Goal: Task Accomplishment & Management: Manage account settings

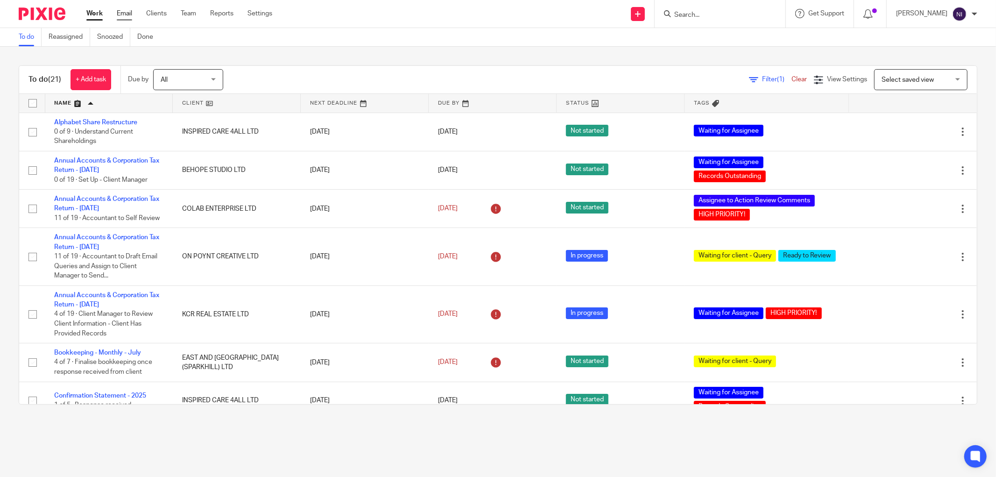
click at [119, 11] on link "Email" at bounding box center [124, 13] width 15 height 9
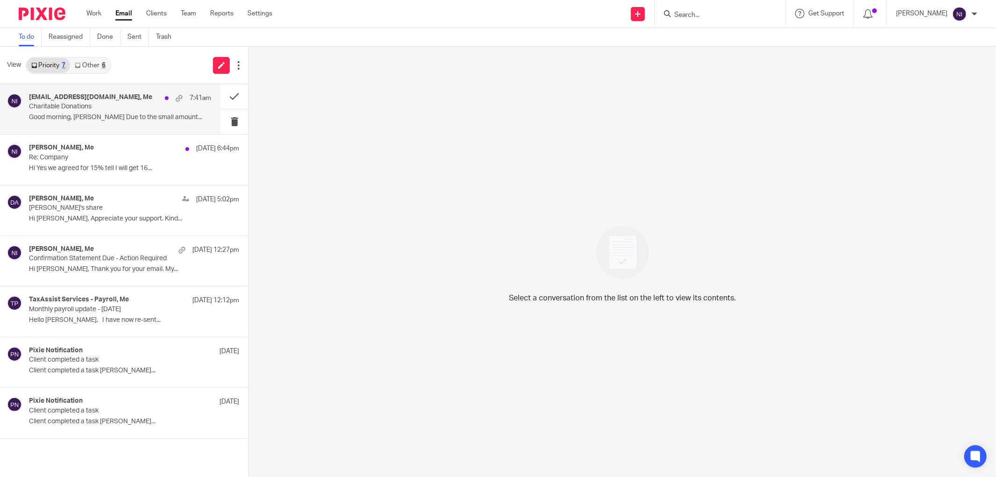
click at [62, 103] on p "Charitable Donations" at bounding box center [102, 107] width 146 height 8
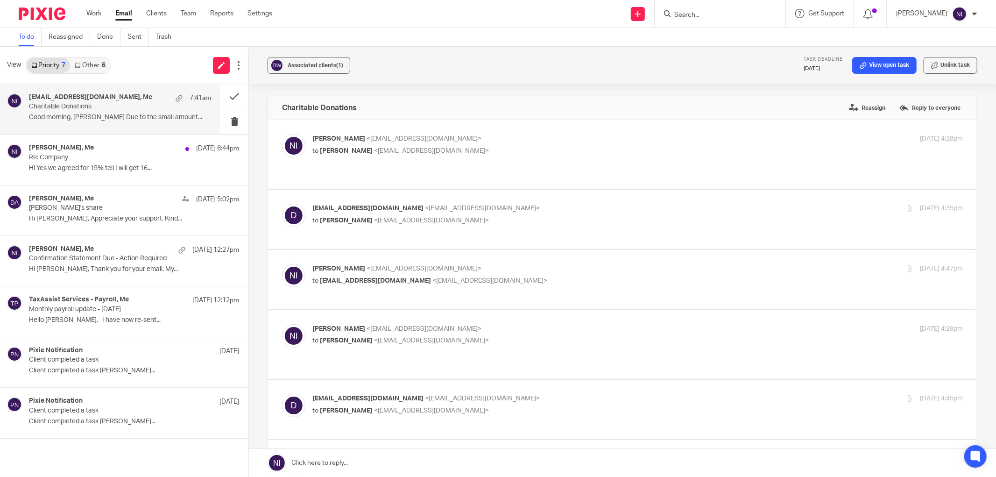
scroll to position [311, 0]
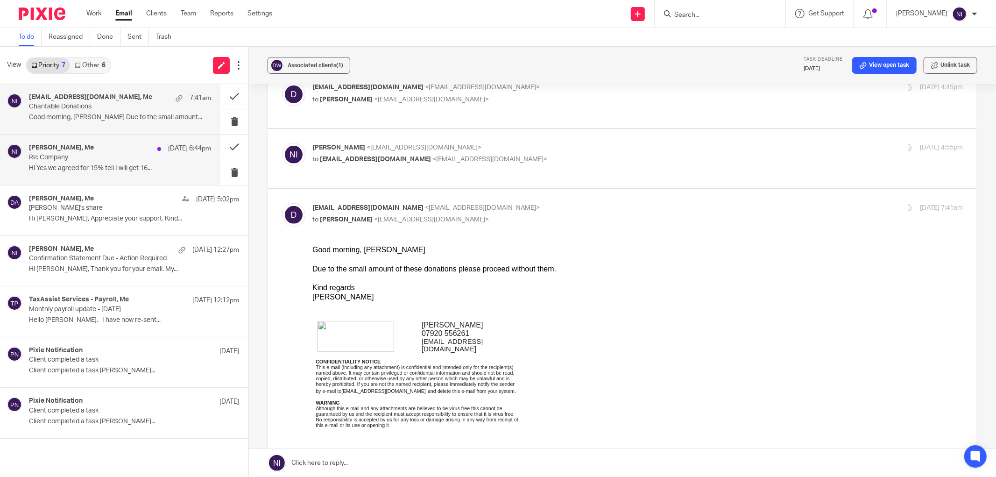
click at [103, 161] on p "Re: Company" at bounding box center [102, 158] width 146 height 8
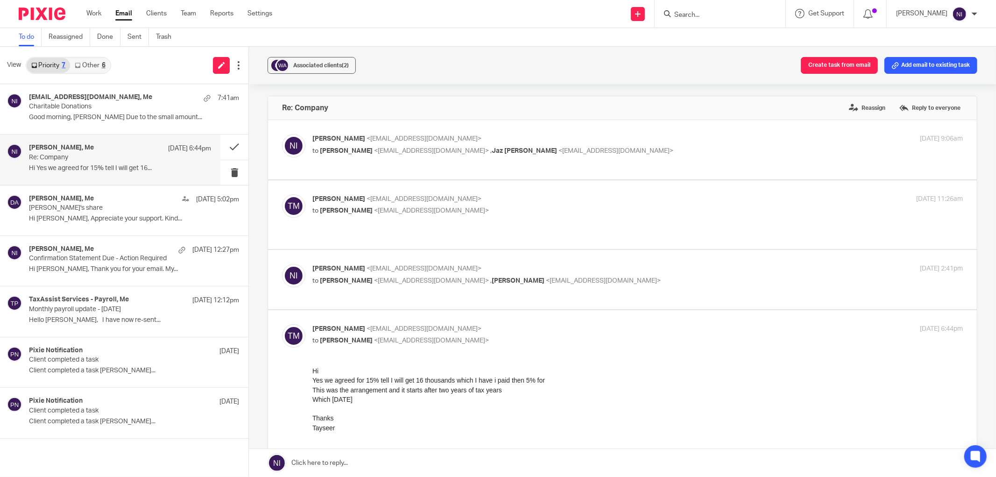
scroll to position [156, 0]
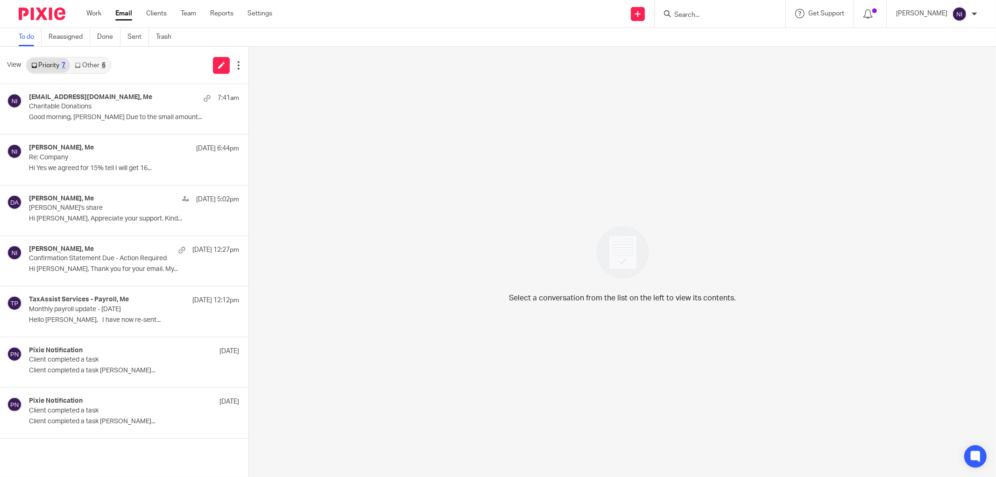
click at [94, 67] on link "Other 6" at bounding box center [90, 65] width 40 height 15
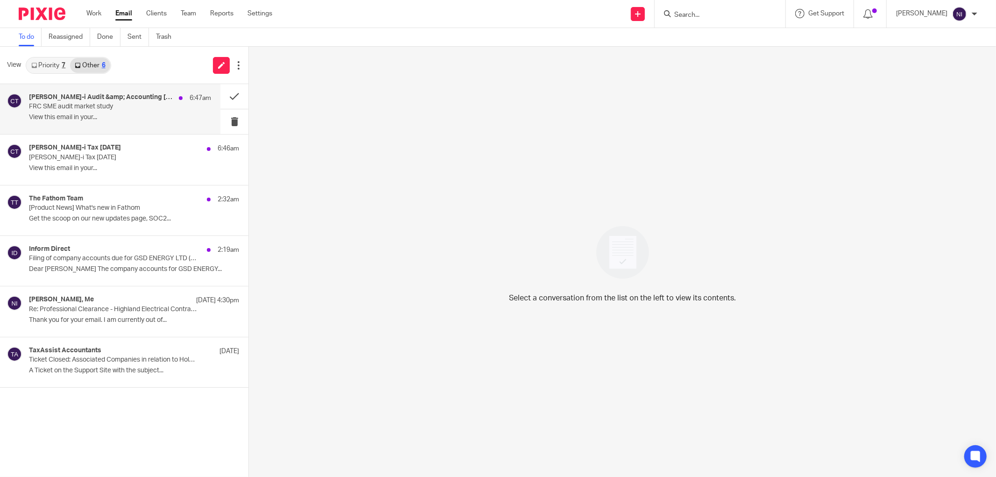
click at [104, 108] on p "FRC SME audit market study" at bounding box center [102, 107] width 146 height 8
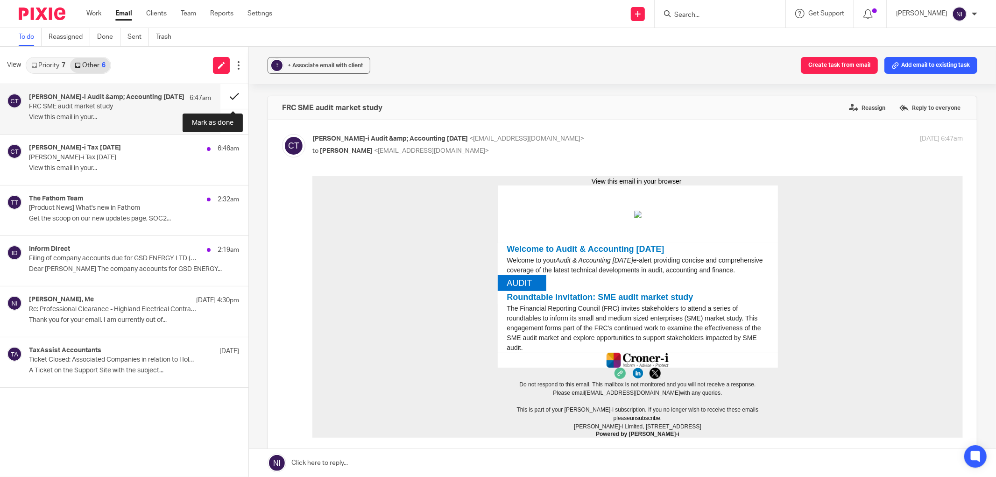
click at [227, 100] on button at bounding box center [234, 96] width 28 height 25
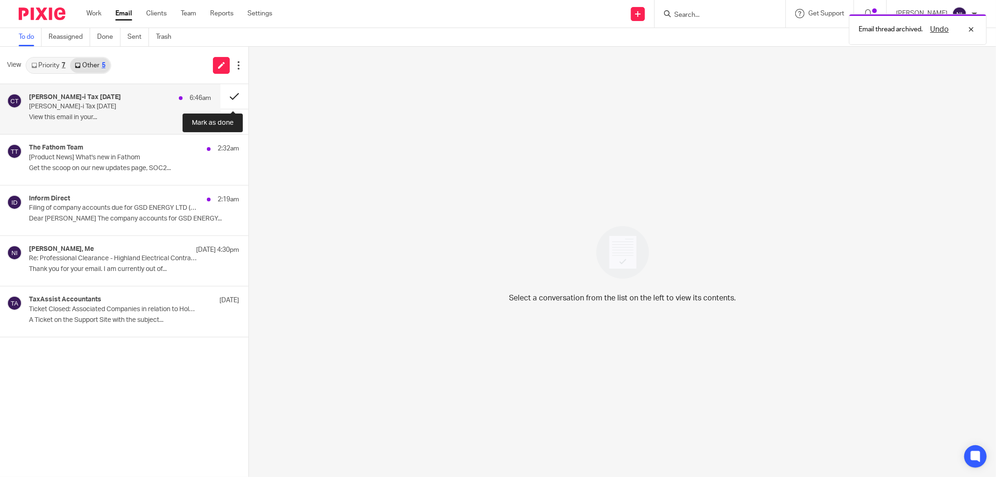
click at [234, 93] on button at bounding box center [234, 96] width 28 height 25
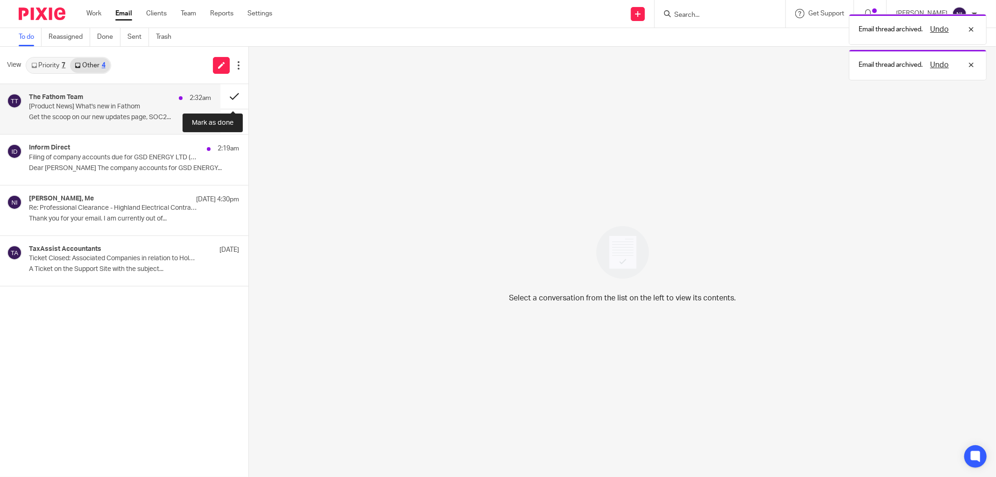
click at [232, 89] on button at bounding box center [234, 96] width 28 height 25
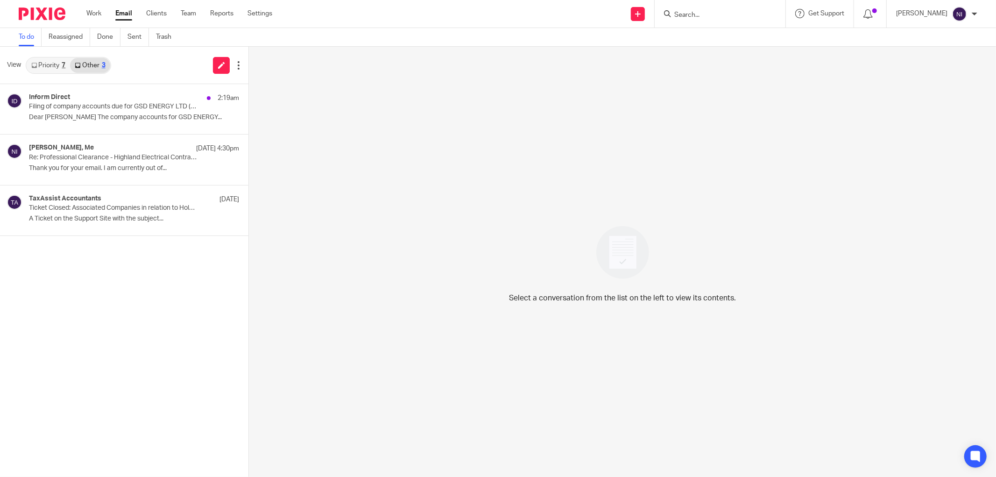
click at [580, 195] on div "Select a conversation from the list on the left to view its contents." at bounding box center [622, 262] width 747 height 430
click at [106, 109] on p "Filing of company accounts due for GSD ENERGY LTD (15345590)" at bounding box center [102, 107] width 146 height 8
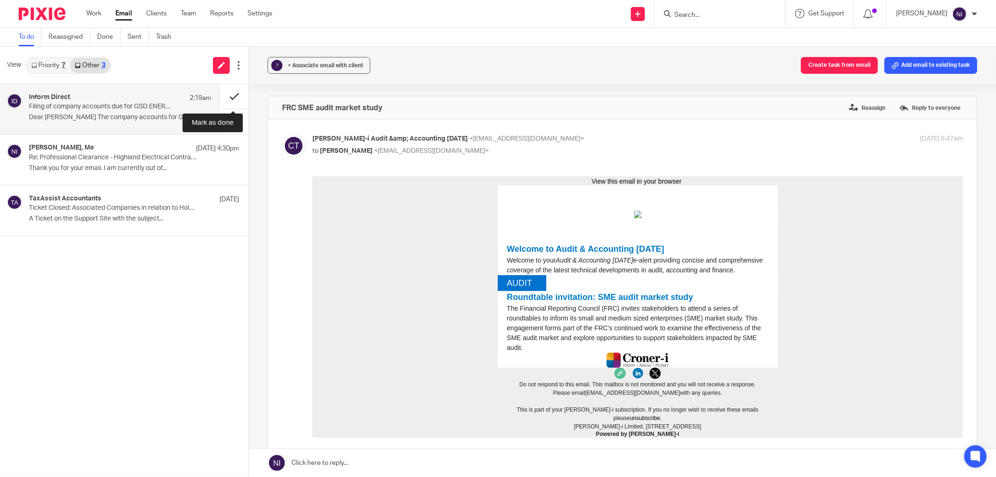
click at [236, 99] on button at bounding box center [234, 96] width 28 height 25
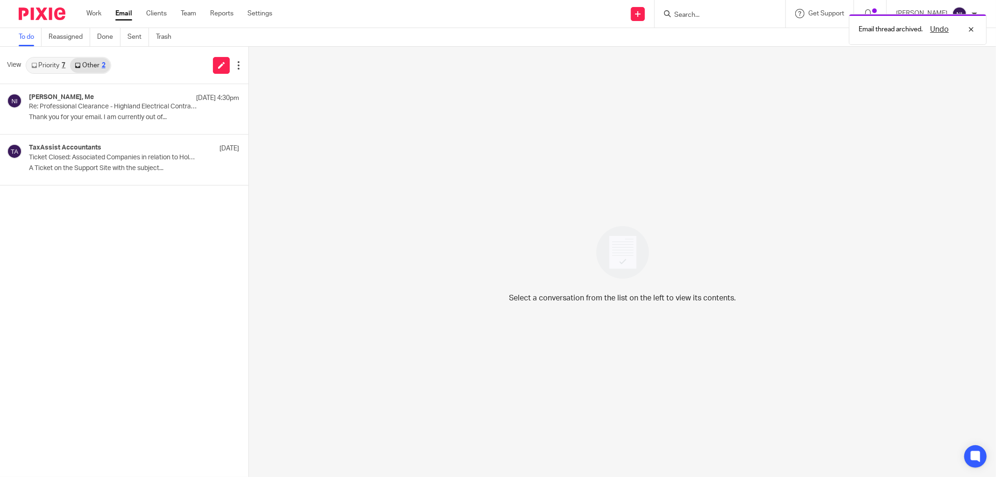
click at [56, 70] on link "Priority 7" at bounding box center [48, 65] width 43 height 15
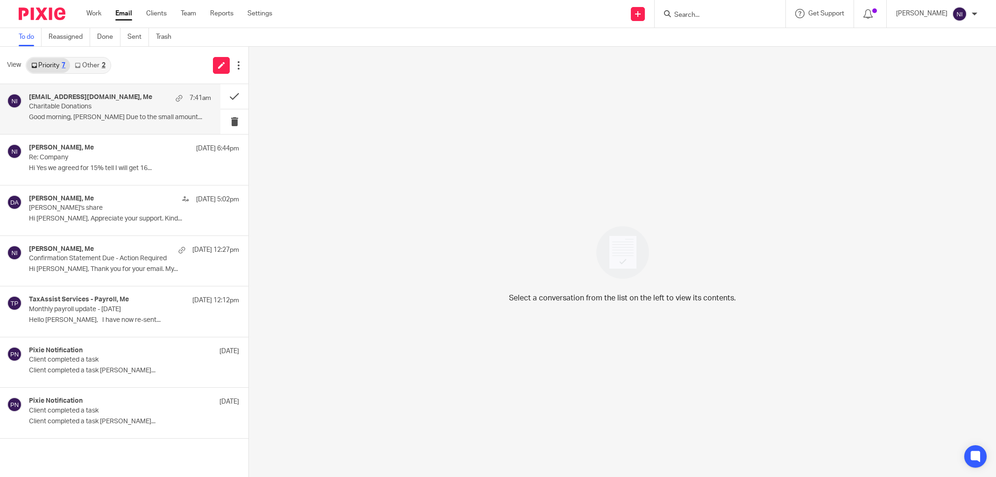
click at [100, 118] on p "Good morning, [PERSON_NAME] Due to the small amount..." at bounding box center [120, 117] width 182 height 8
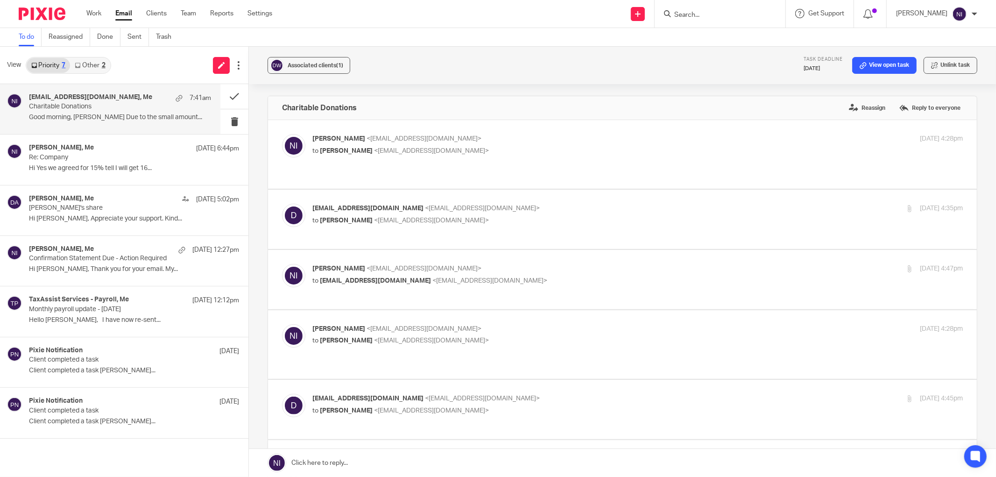
click at [425, 458] on link at bounding box center [622, 463] width 747 height 28
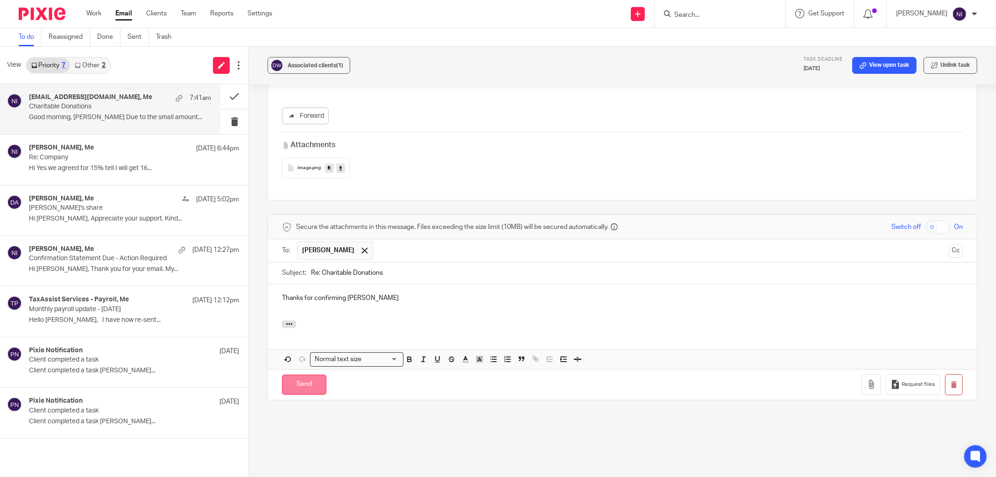
click at [310, 375] on input "Send" at bounding box center [304, 385] width 44 height 20
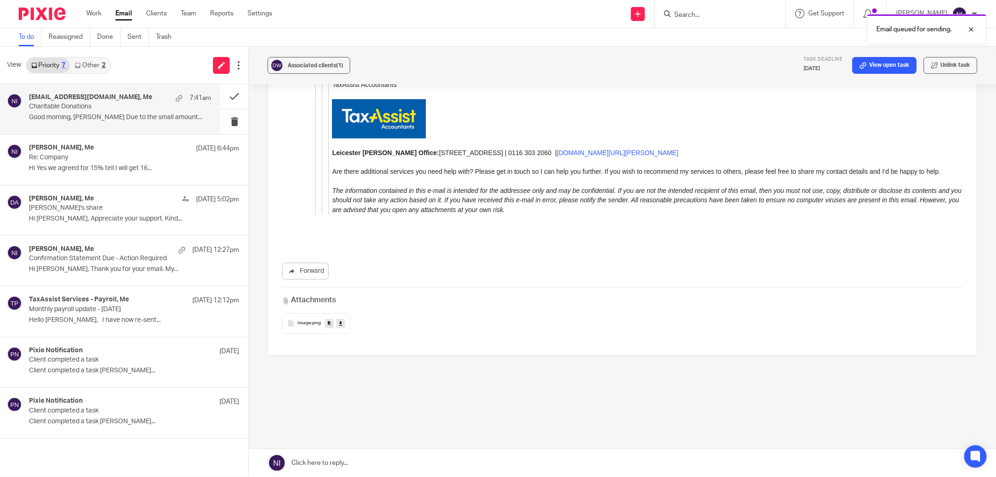
scroll to position [2148, 0]
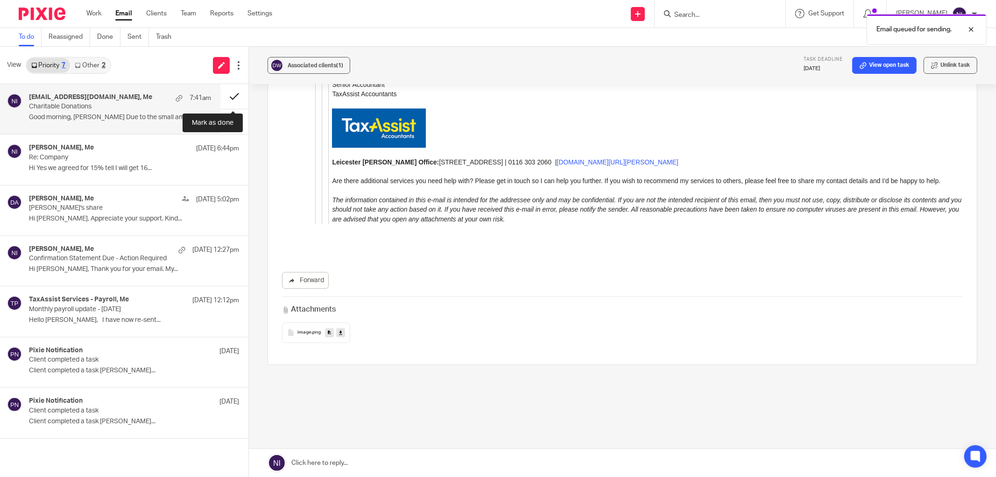
click at [233, 95] on button at bounding box center [234, 96] width 28 height 25
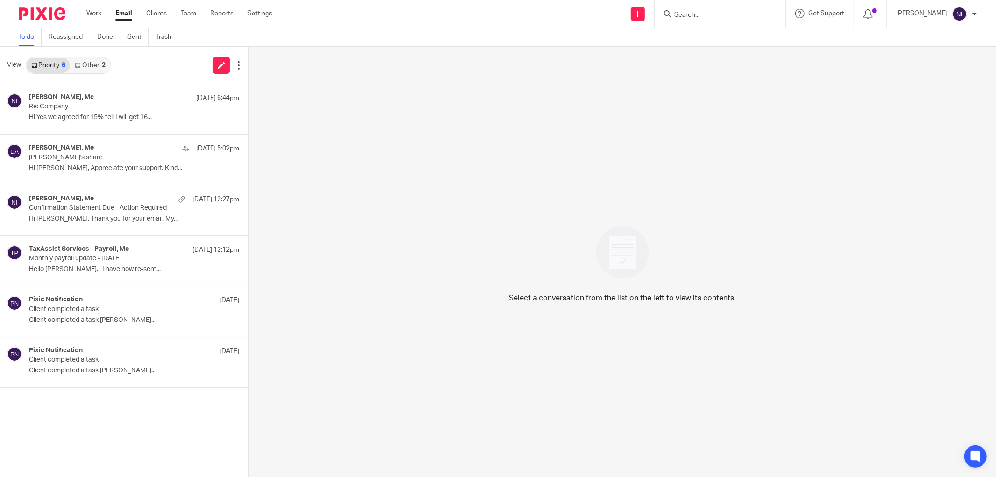
click at [102, 64] on div "2" at bounding box center [104, 65] width 4 height 7
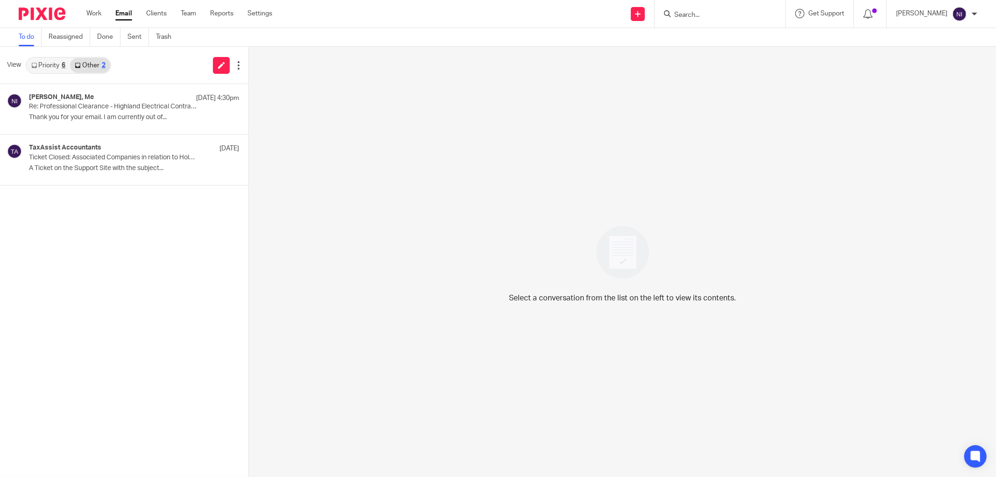
click at [57, 63] on link "Priority 6" at bounding box center [48, 65] width 43 height 15
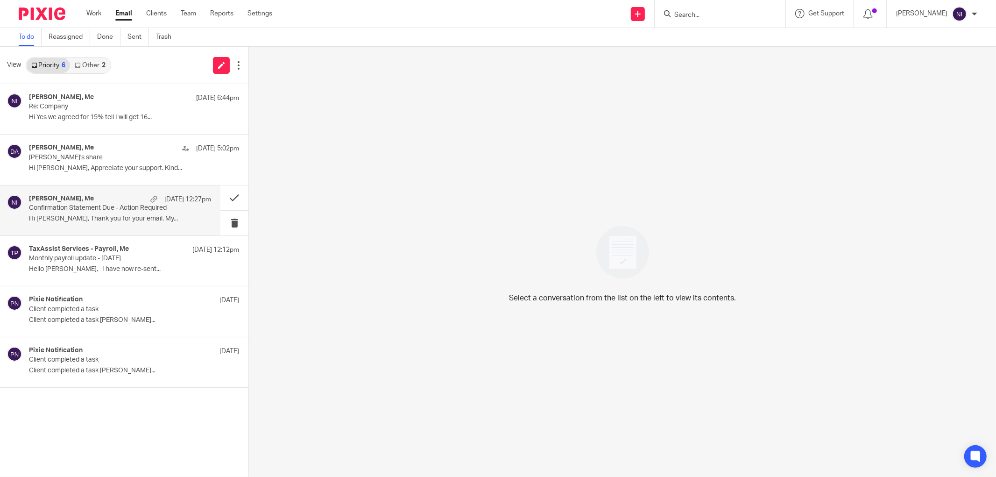
click at [110, 196] on div "Dr. Wigdan M. Ali, Me 14 Aug 12:27pm" at bounding box center [120, 199] width 182 height 9
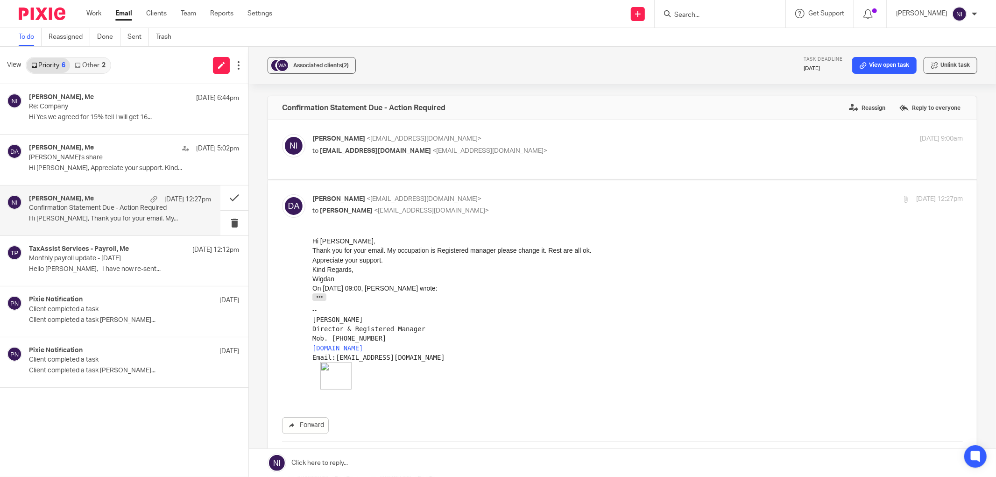
scroll to position [0, 0]
click at [125, 267] on p "Hello Naeem, I have now re-sent..." at bounding box center [120, 269] width 182 height 8
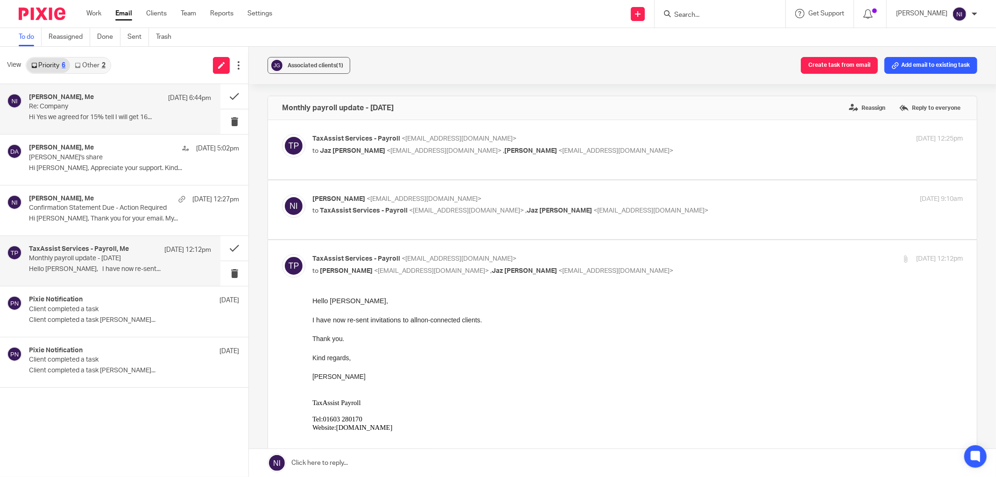
click at [149, 105] on p "Re: Company" at bounding box center [102, 107] width 146 height 8
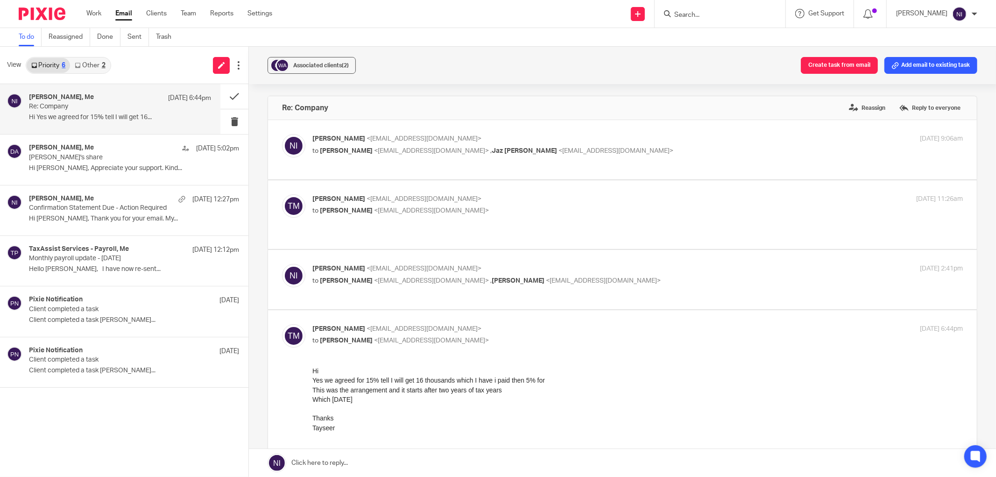
click at [558, 264] on p "Naeem Ibrahim <naeemibrahim@taxassist.co.uk>" at bounding box center [529, 269] width 434 height 10
checkbox input "true"
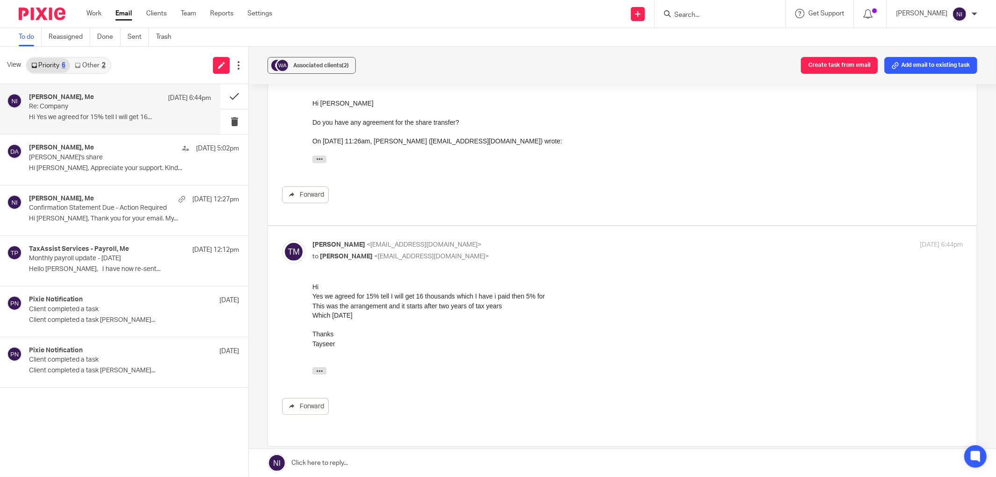
scroll to position [279, 0]
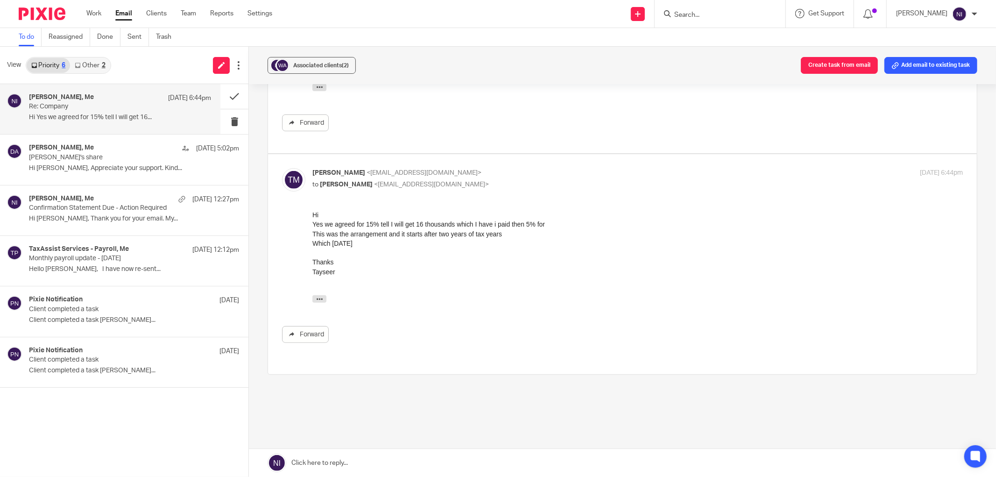
click at [717, 19] on form at bounding box center [722, 14] width 99 height 12
click at [717, 13] on input "Search" at bounding box center [715, 15] width 84 height 8
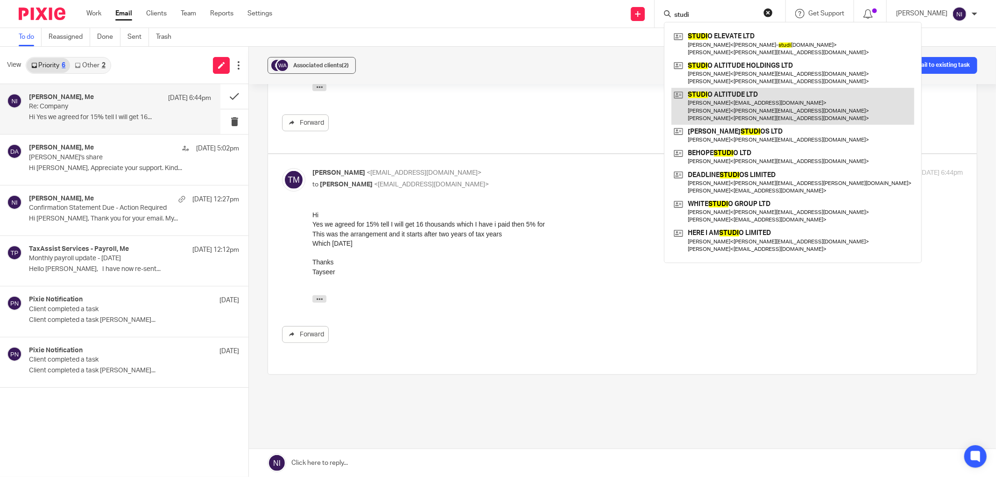
type input "studi"
click at [775, 101] on link at bounding box center [793, 106] width 243 height 37
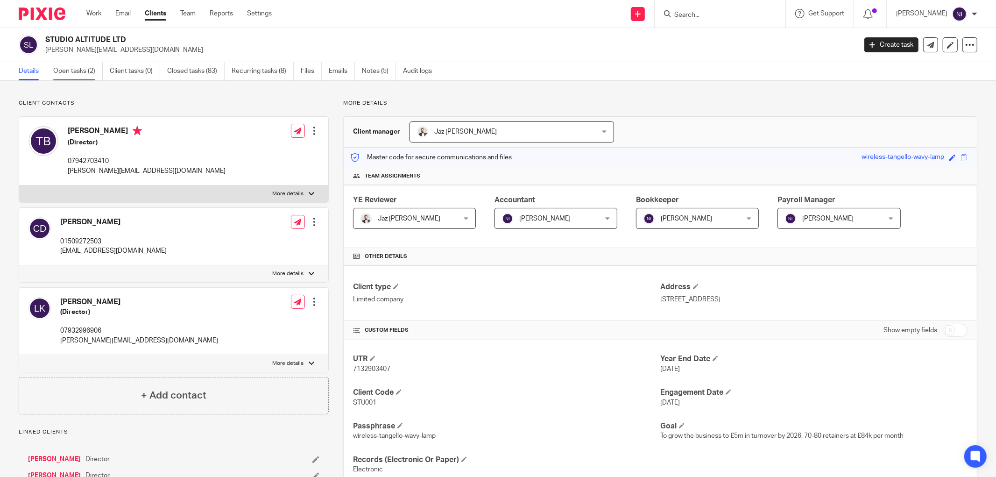
click at [86, 71] on link "Open tasks (2)" at bounding box center [78, 71] width 50 height 18
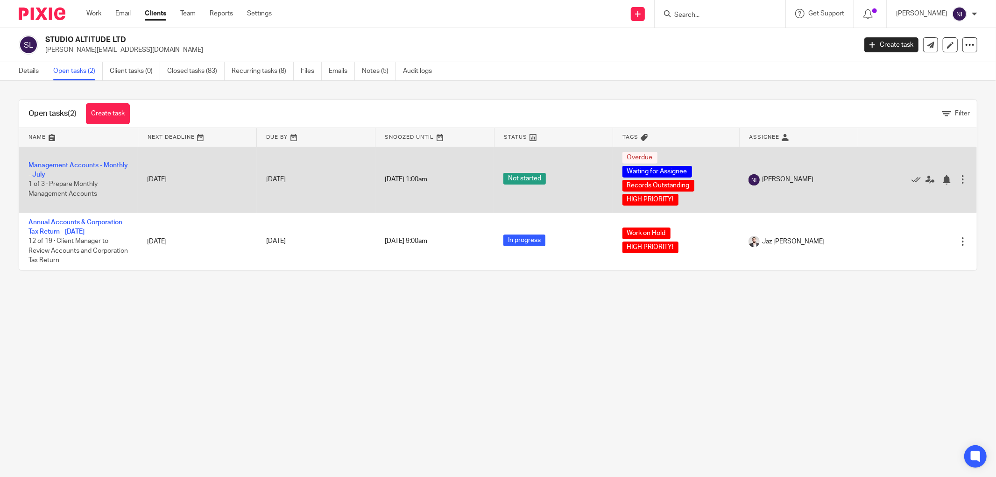
click at [47, 170] on td "Management Accounts - Monthly - July 1 of 3 · Prepare Monthly Management Accoun…" at bounding box center [78, 180] width 119 height 66
click at [56, 172] on link "Management Accounts - Monthly - July" at bounding box center [77, 170] width 99 height 16
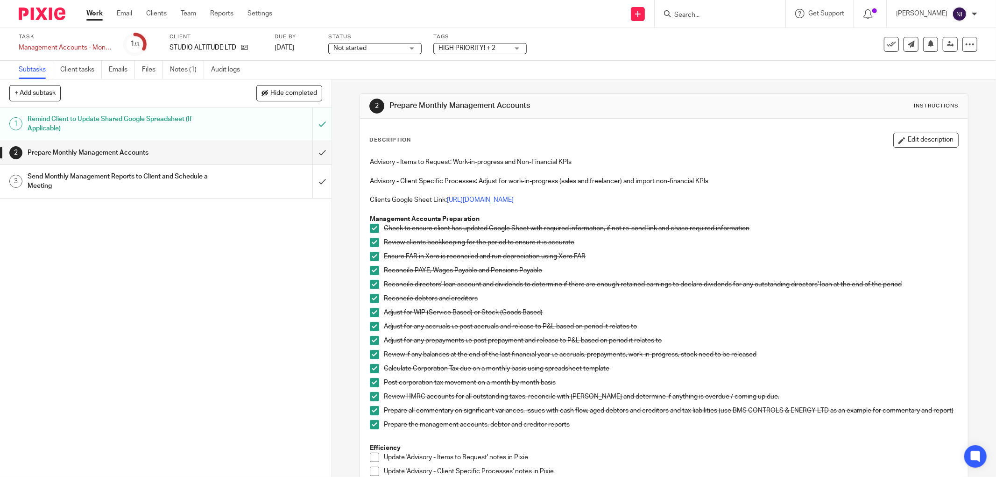
click at [501, 51] on span "HIGH PRIORITY! + 2" at bounding box center [474, 48] width 70 height 10
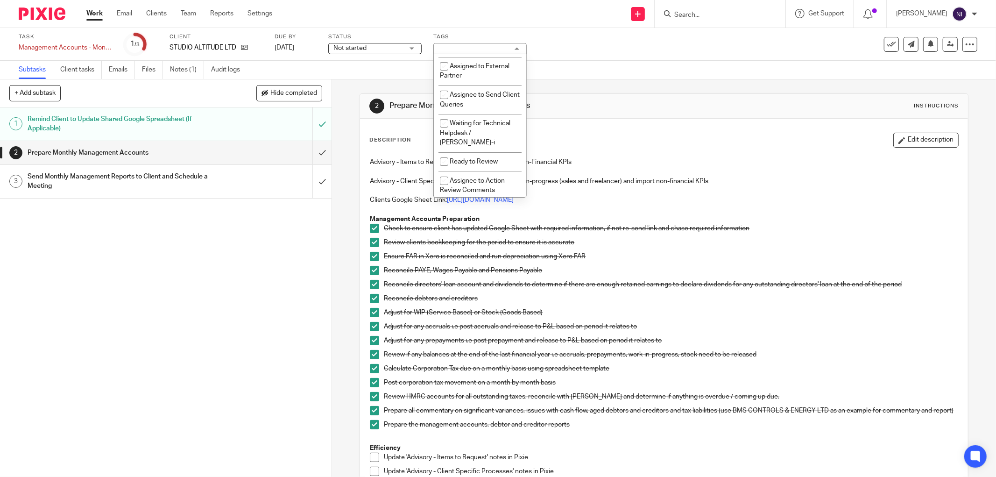
scroll to position [177, 0]
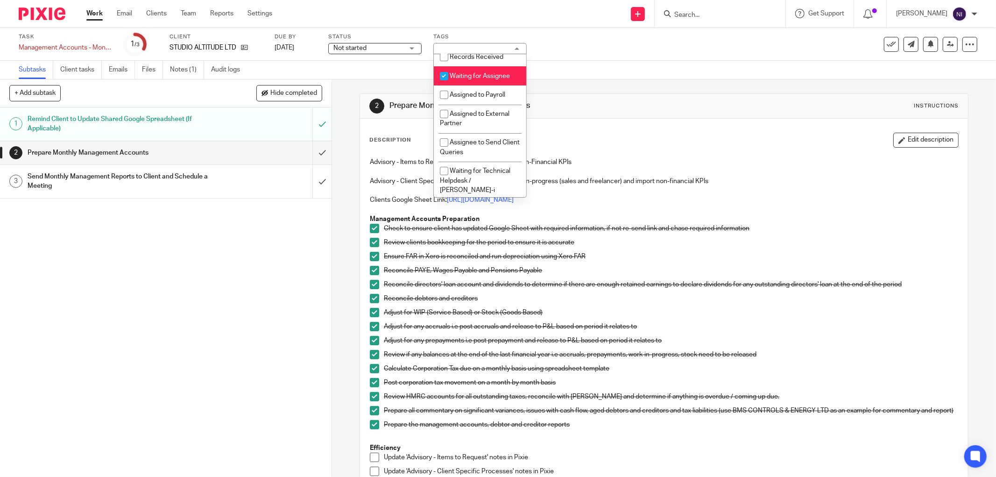
click at [496, 79] on span "Waiting for Assignee" at bounding box center [480, 76] width 60 height 7
checkbox input "false"
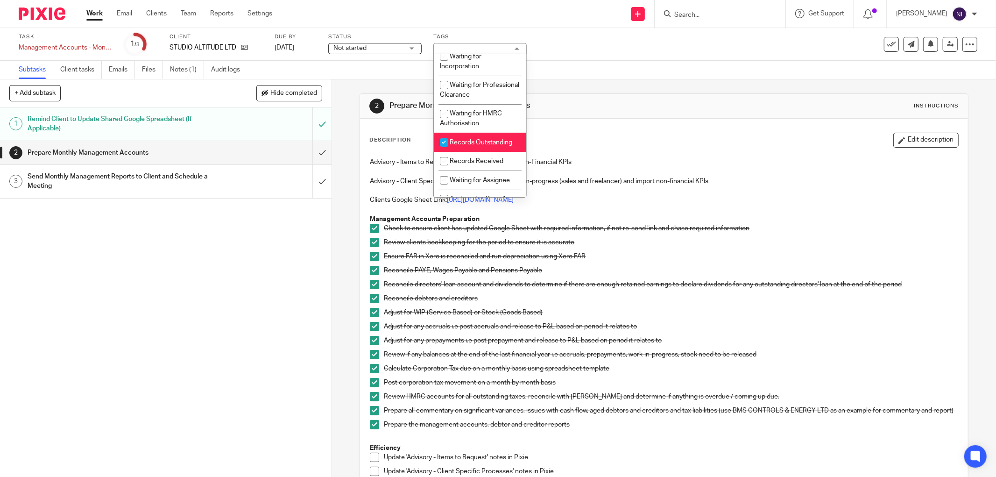
click at [476, 146] on span "Records Outstanding" at bounding box center [481, 142] width 63 height 7
checkbox input "false"
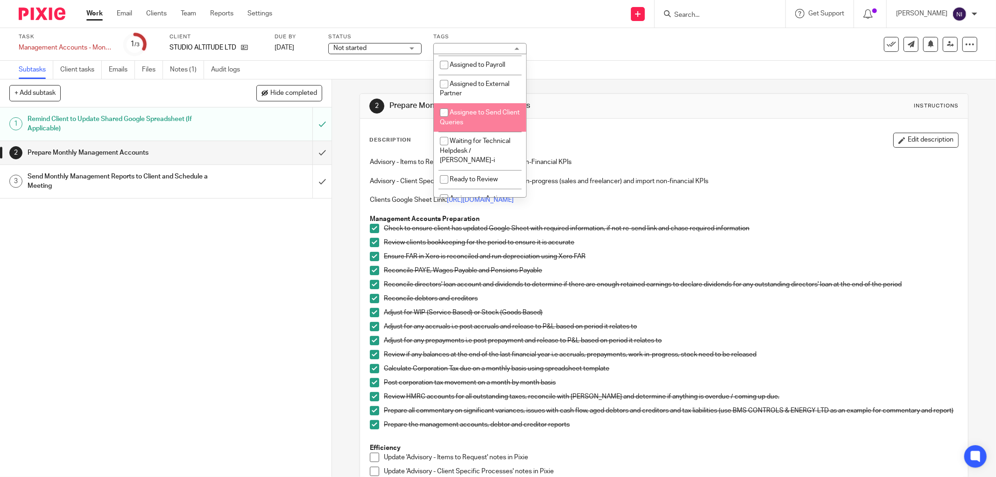
scroll to position [311, 0]
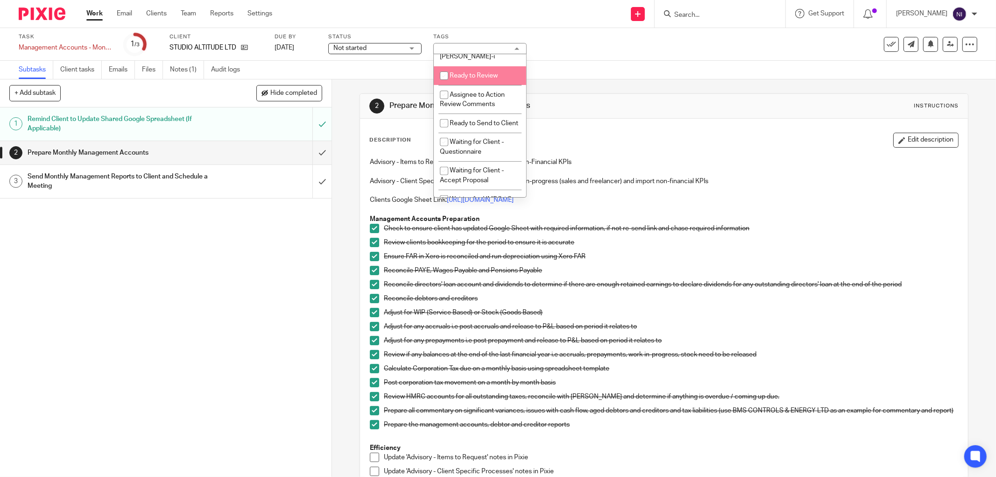
click at [474, 78] on span "Ready to Review" at bounding box center [474, 75] width 48 height 7
checkbox input "true"
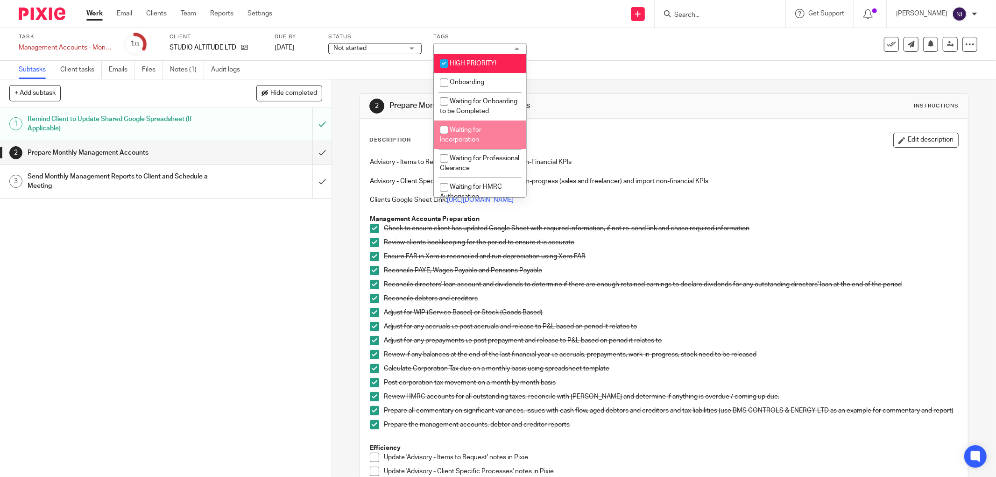
click at [663, 68] on div "Subtasks Client tasks Emails Files Notes (1) Audit logs" at bounding box center [498, 70] width 996 height 19
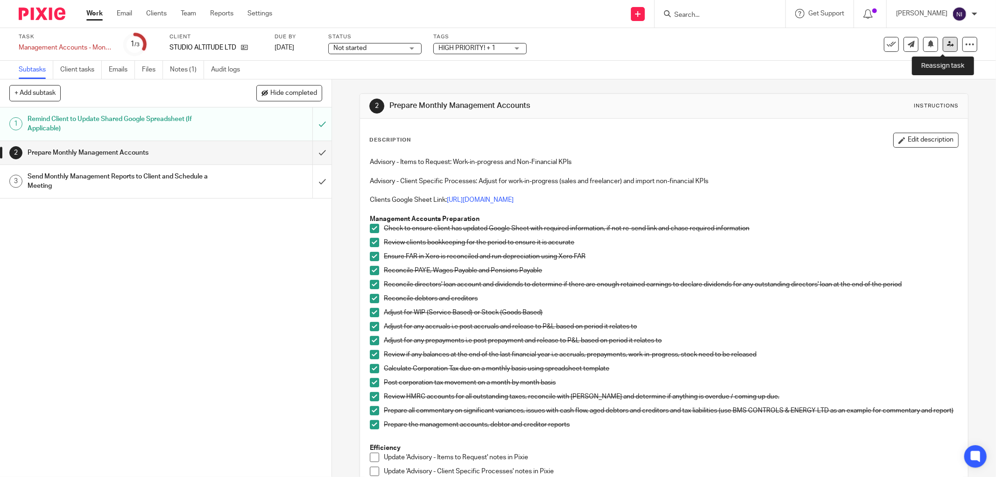
click at [947, 47] on icon at bounding box center [950, 44] width 7 height 7
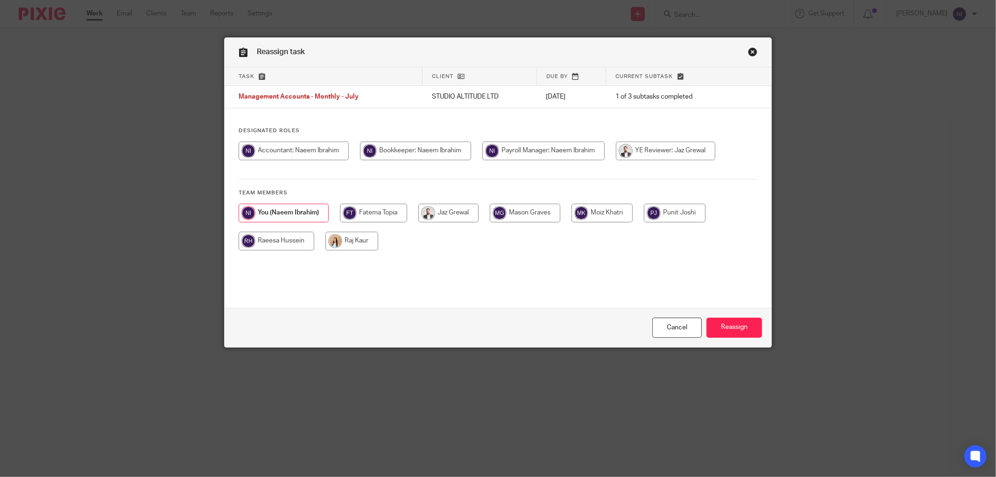
click at [748, 51] on link "Close this dialog window" at bounding box center [752, 53] width 9 height 13
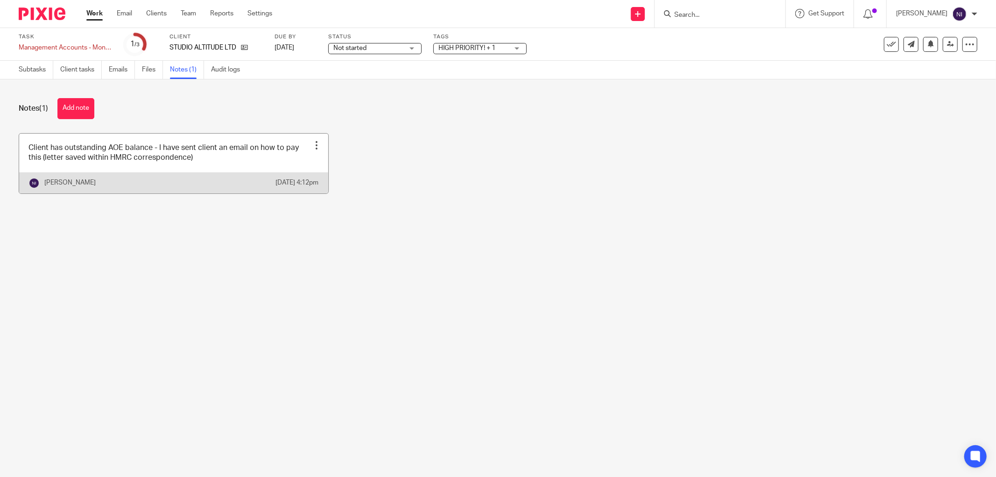
click at [254, 165] on link at bounding box center [173, 164] width 309 height 60
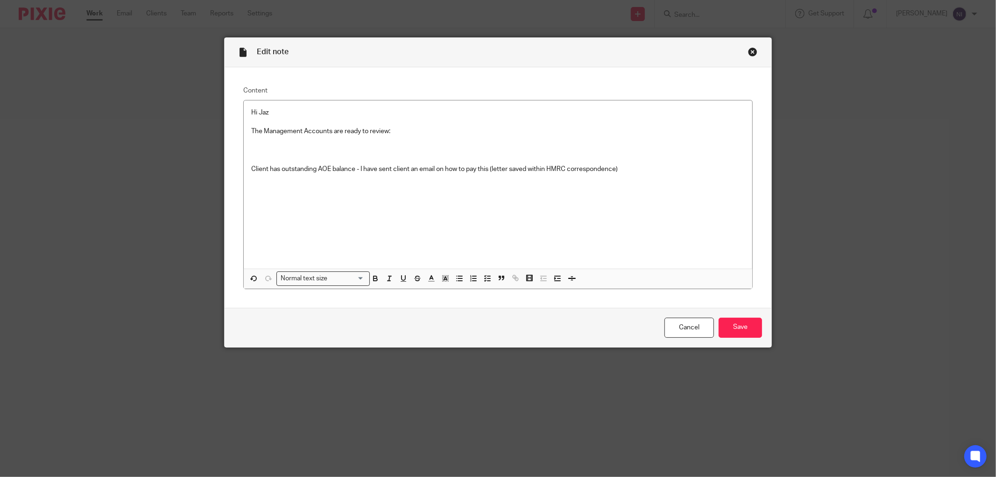
click at [440, 131] on p "The Management Accounts are ready to review:" at bounding box center [498, 131] width 494 height 9
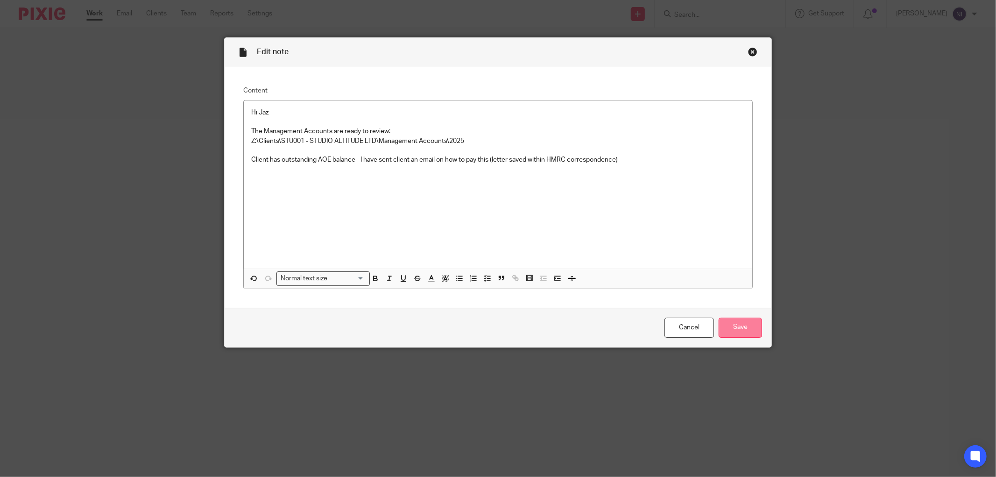
click at [736, 328] on input "Save" at bounding box center [740, 328] width 43 height 20
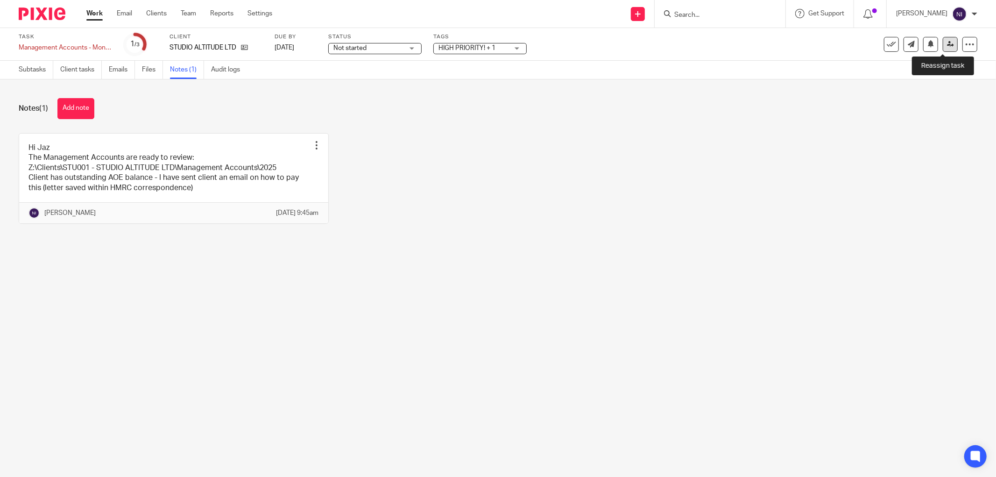
click at [943, 45] on link at bounding box center [950, 44] width 15 height 15
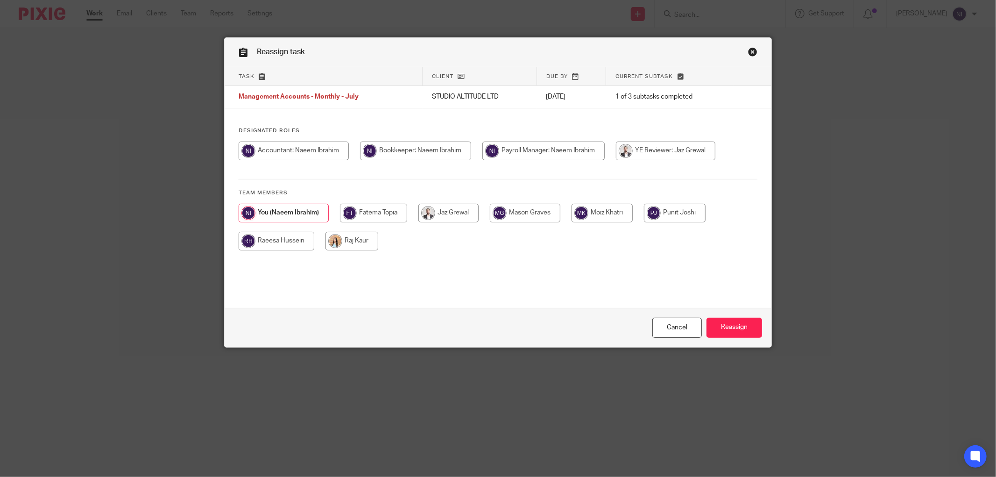
click at [444, 218] on input "radio" at bounding box center [448, 213] width 60 height 19
radio input "true"
click at [729, 323] on input "Reassign" at bounding box center [735, 328] width 56 height 20
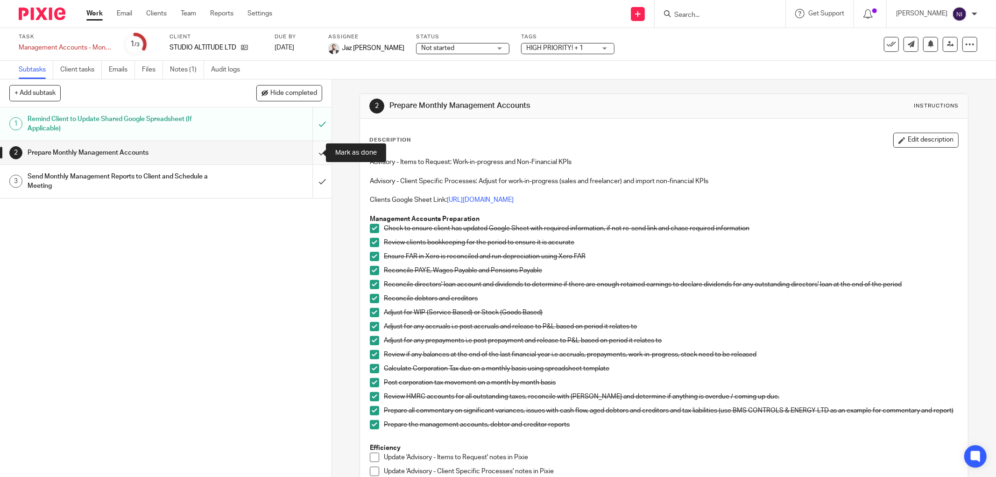
click at [313, 152] on input "submit" at bounding box center [166, 152] width 332 height 23
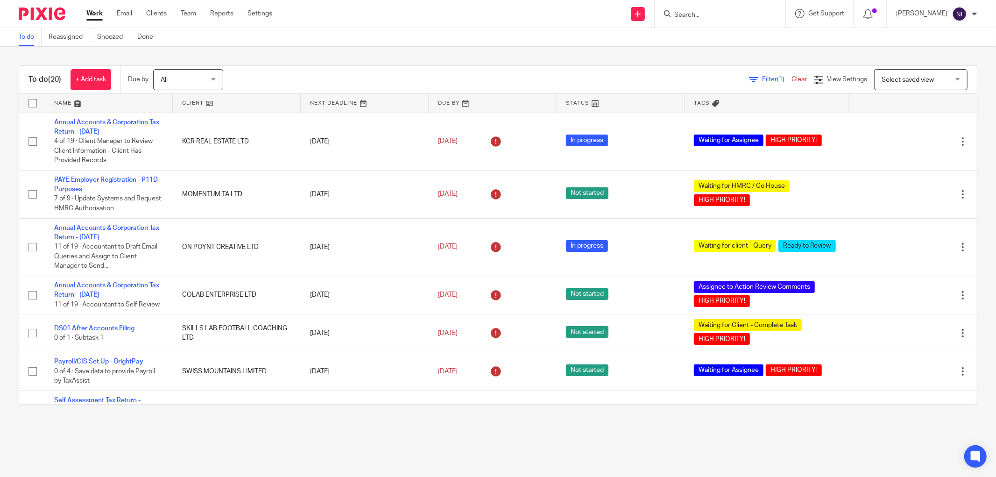
click at [64, 101] on link at bounding box center [109, 103] width 128 height 19
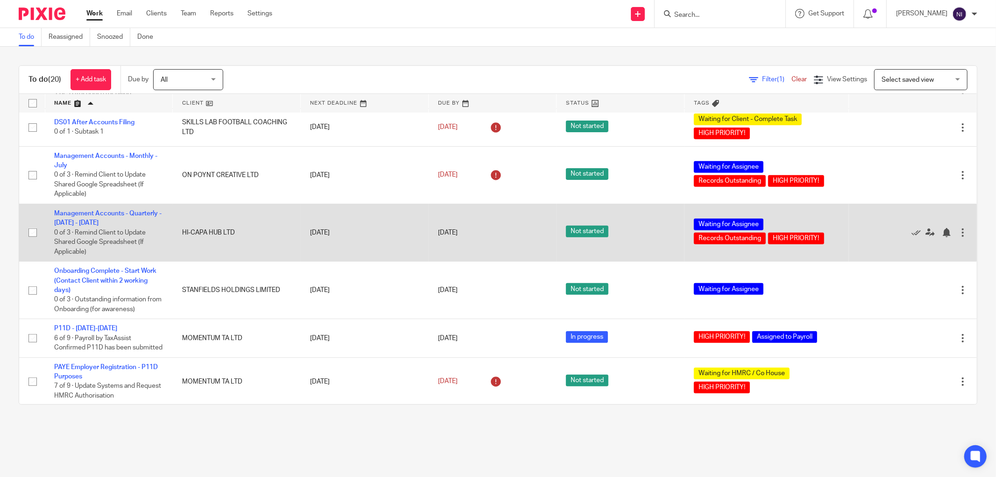
scroll to position [363, 0]
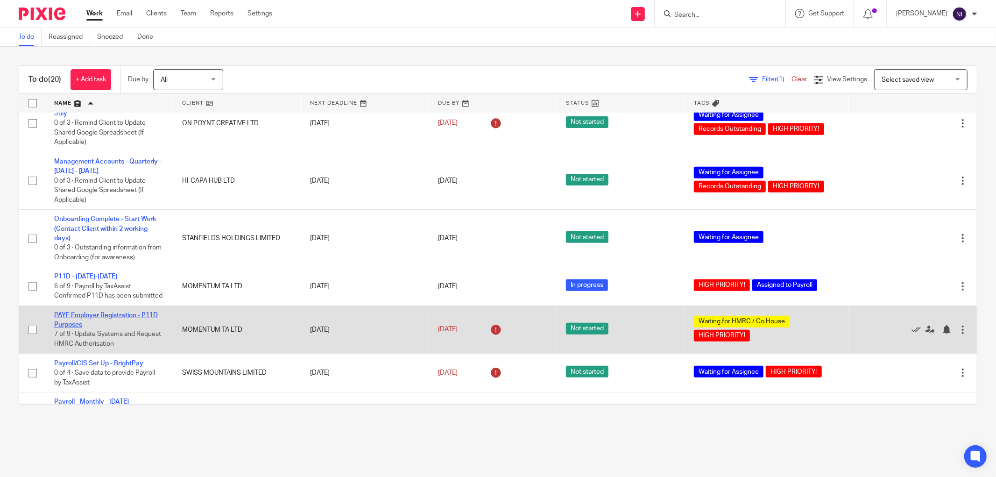
click at [138, 328] on link "PAYE Employer Registration - P11D Purposes" at bounding box center [106, 320] width 104 height 16
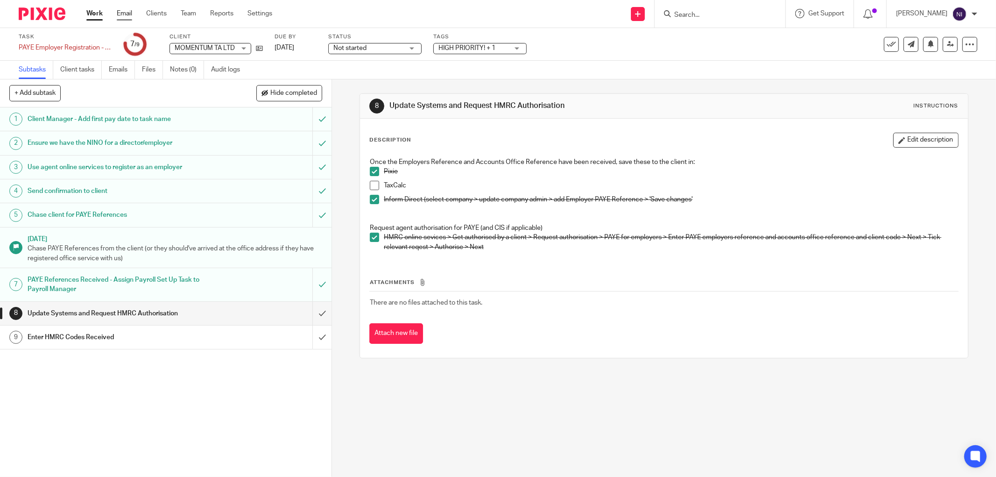
click at [128, 10] on link "Email" at bounding box center [124, 13] width 15 height 9
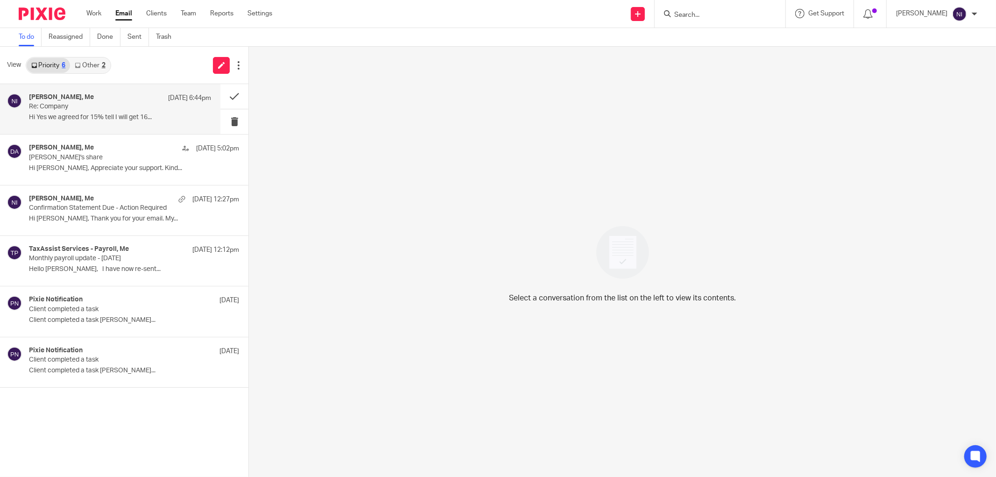
click at [142, 100] on div "Tayseer Magid, Me 14 Aug 6:44pm" at bounding box center [120, 97] width 182 height 9
click at [91, 17] on link "Work" at bounding box center [93, 13] width 15 height 9
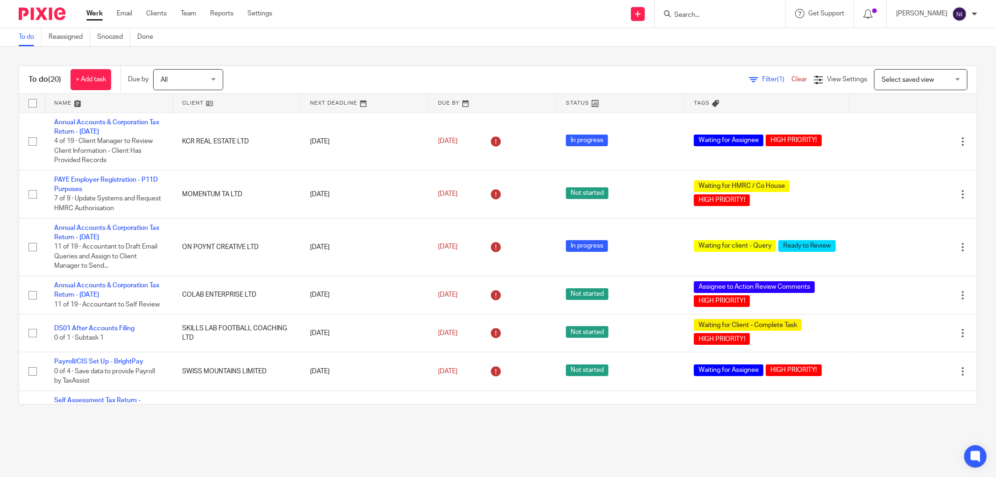
click at [73, 100] on link at bounding box center [109, 103] width 128 height 19
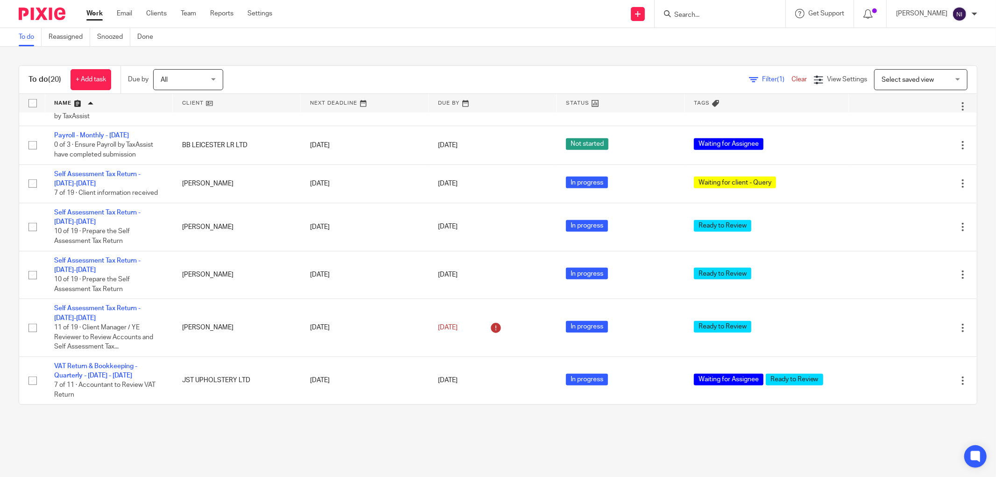
scroll to position [596, 0]
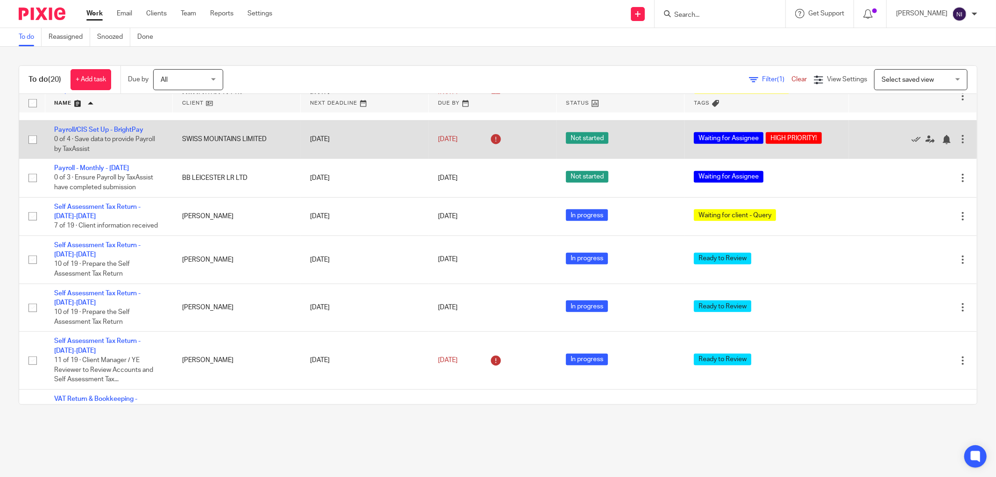
click at [101, 141] on td "Payroll/CIS Set Up - BrightPay 0 of 4 · Save data to provide Payroll by TaxAssi…" at bounding box center [109, 139] width 128 height 38
click at [123, 133] on link "Payroll/CIS Set Up - BrightPay" at bounding box center [98, 130] width 89 height 7
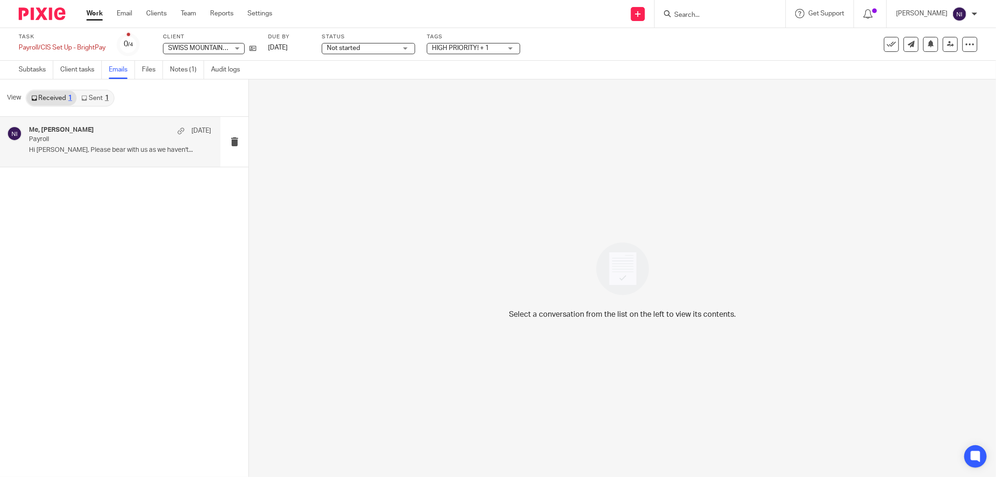
click at [120, 135] on div "Me, [PERSON_NAME] [DATE]" at bounding box center [120, 130] width 182 height 9
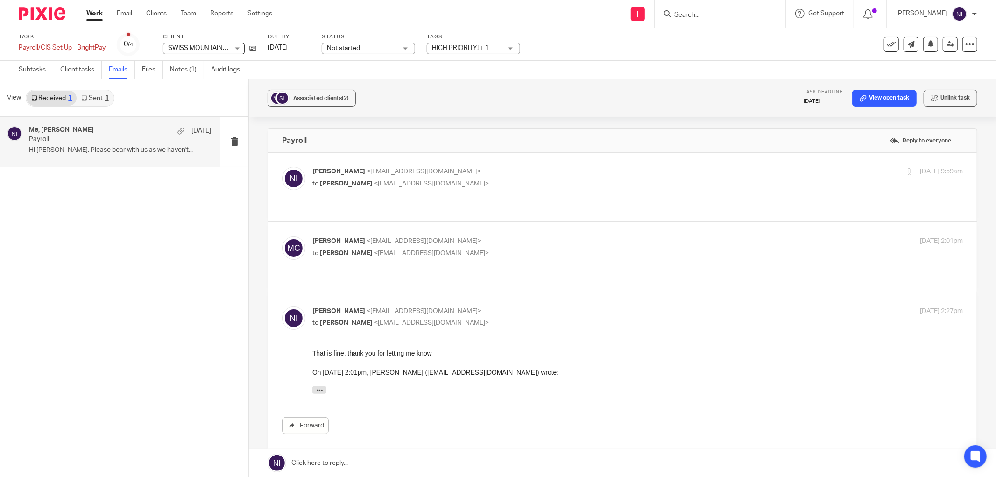
click at [621, 251] on div "[PERSON_NAME] <[EMAIL_ADDRESS][DOMAIN_NAME]> to [PERSON_NAME] <[EMAIL_ADDRESS][…" at bounding box center [622, 256] width 681 height 41
click at [619, 248] on p "to [PERSON_NAME] <[EMAIL_ADDRESS][DOMAIN_NAME]>" at bounding box center [529, 253] width 434 height 10
checkbox input "true"
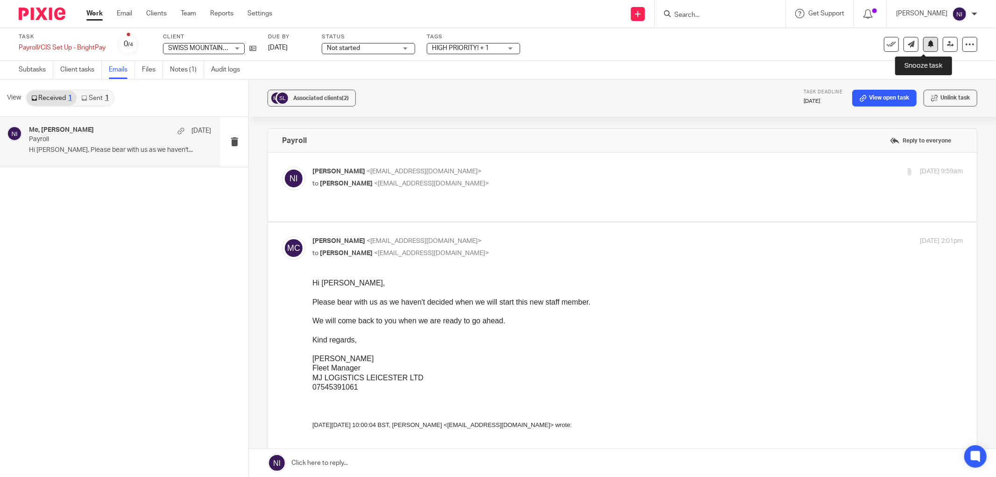
click at [928, 40] on icon at bounding box center [931, 43] width 7 height 7
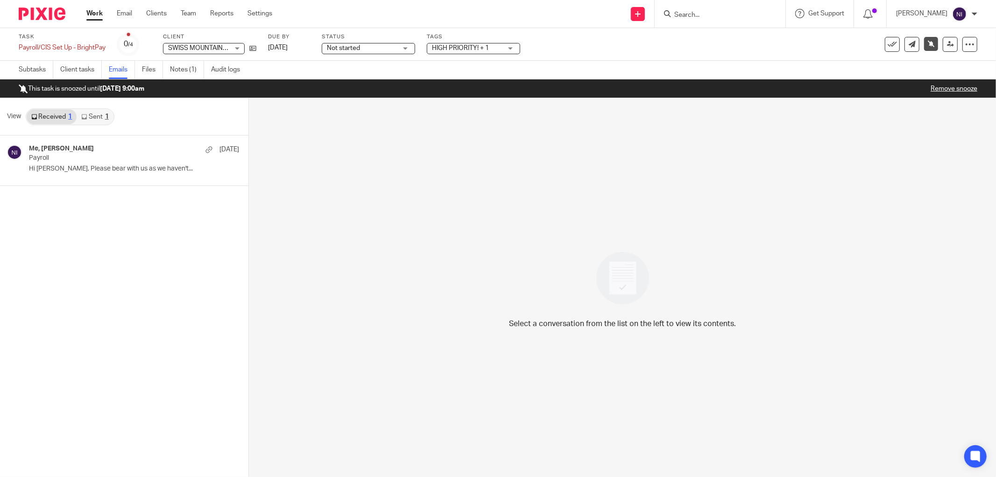
click at [96, 7] on div "Work Email Clients Team Reports Settings Work Email Clients Team Reports Settin…" at bounding box center [181, 14] width 209 height 28
click at [97, 11] on link "Work" at bounding box center [94, 13] width 16 height 9
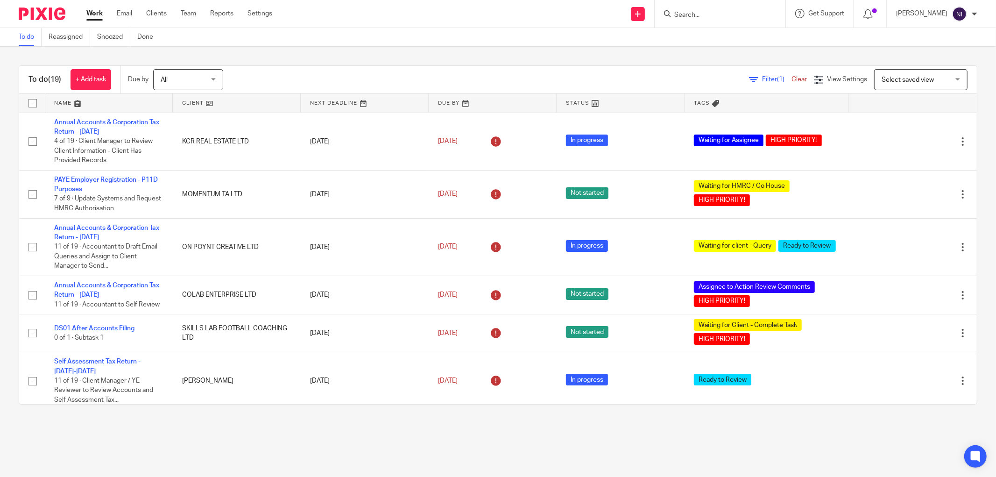
click at [80, 100] on link at bounding box center [109, 103] width 128 height 19
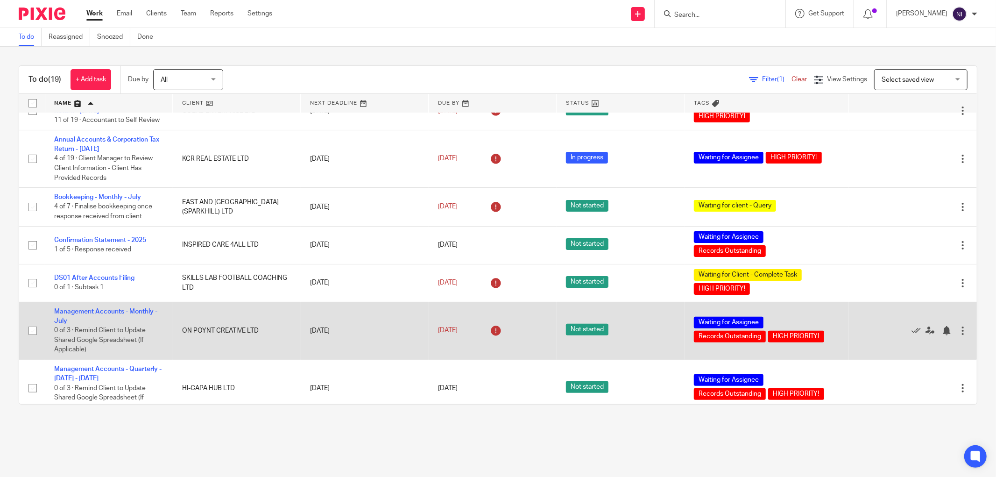
scroll to position [467, 0]
